Goal: Transaction & Acquisition: Purchase product/service

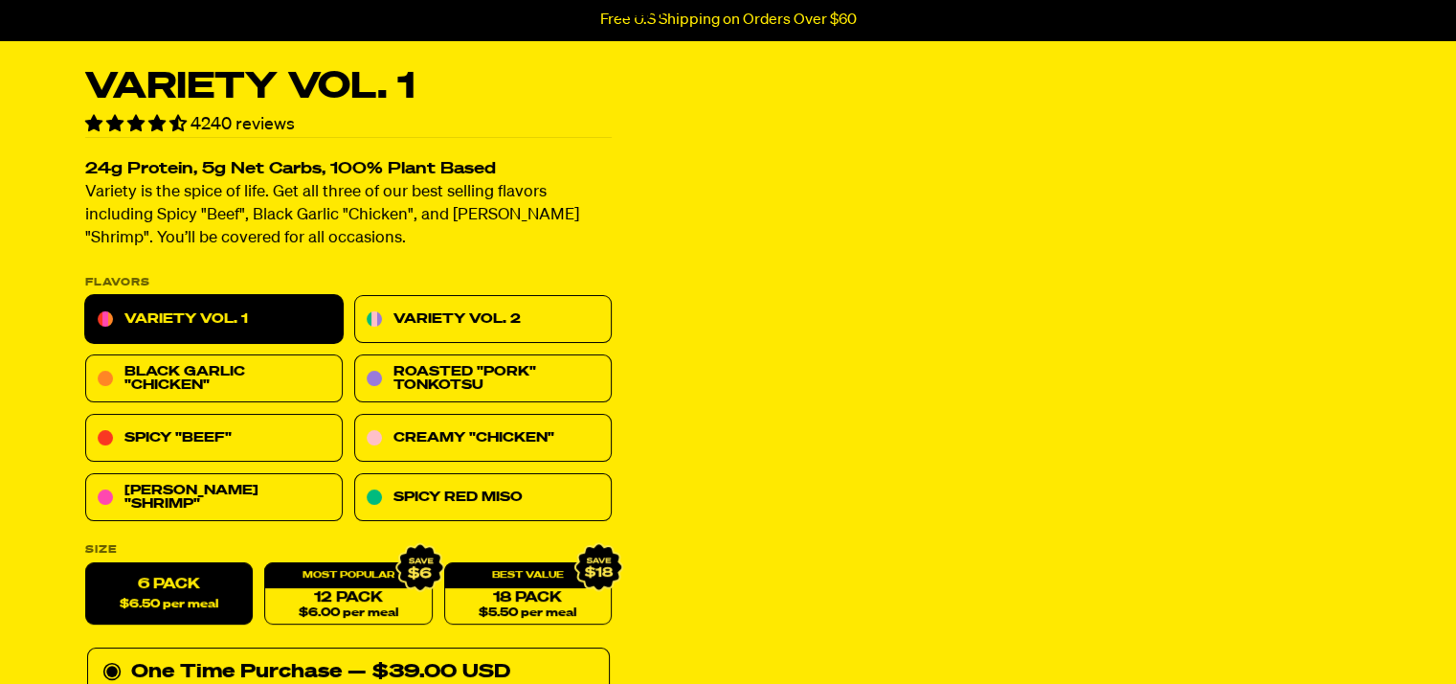
scroll to position [96, 0]
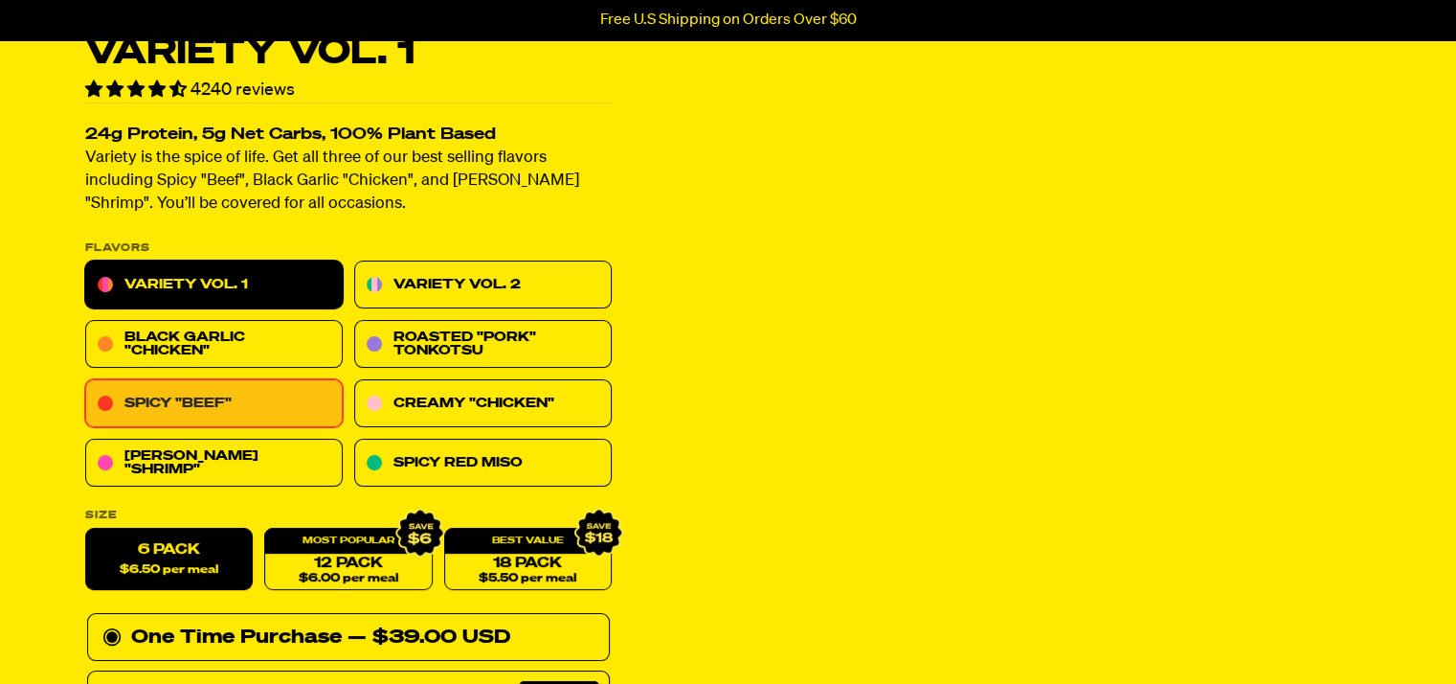
click at [219, 405] on link "Spicy "Beef"" at bounding box center [214, 404] width 258 height 48
